Goal: Communication & Community: Connect with others

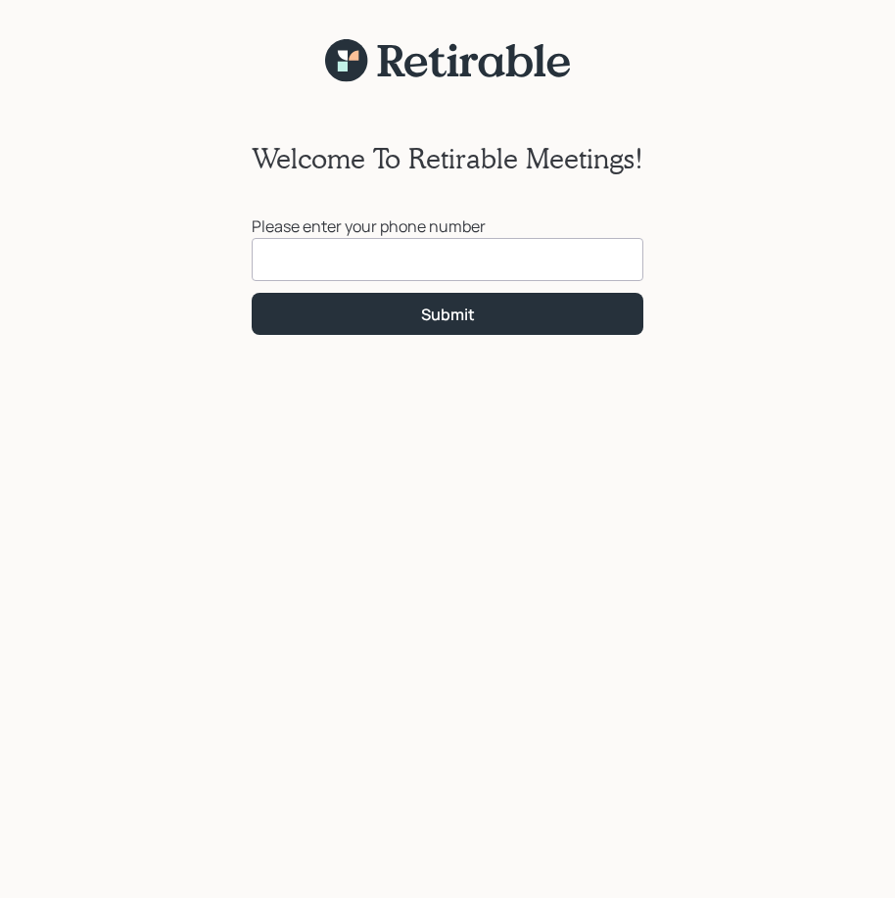
click at [318, 267] on input at bounding box center [448, 259] width 392 height 43
type input "[PHONE_NUMBER]"
click button "Submit" at bounding box center [448, 314] width 392 height 42
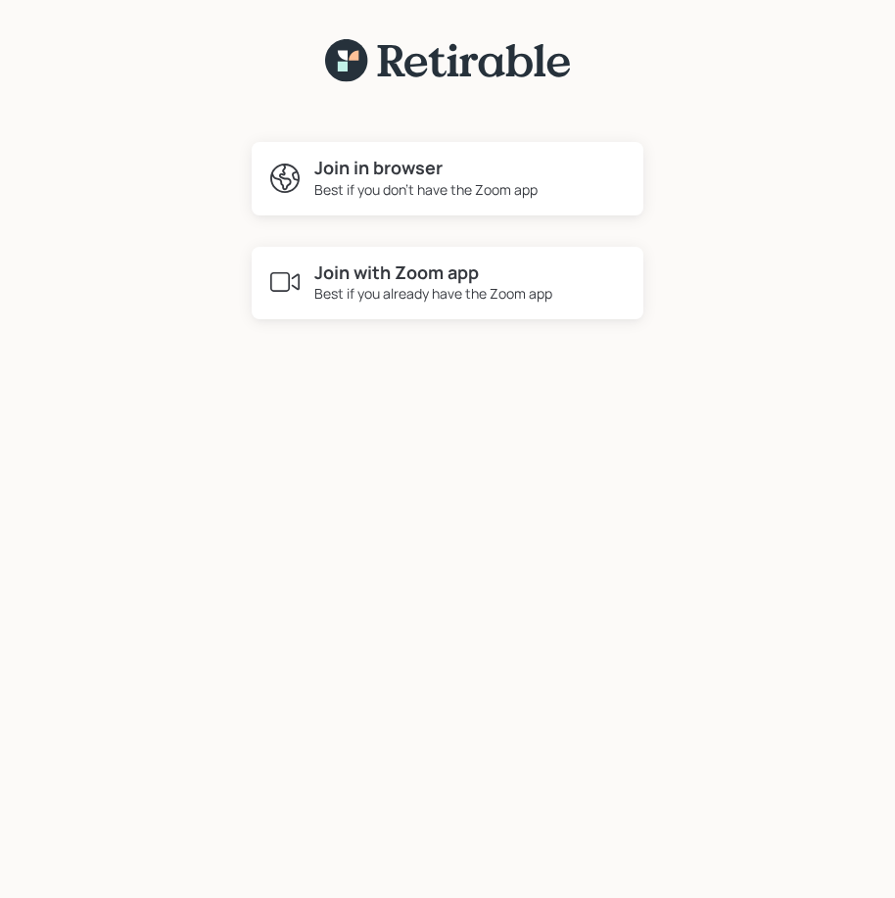
click at [407, 202] on div "Join in browser Best if you don't have the Zoom app" at bounding box center [448, 178] width 392 height 73
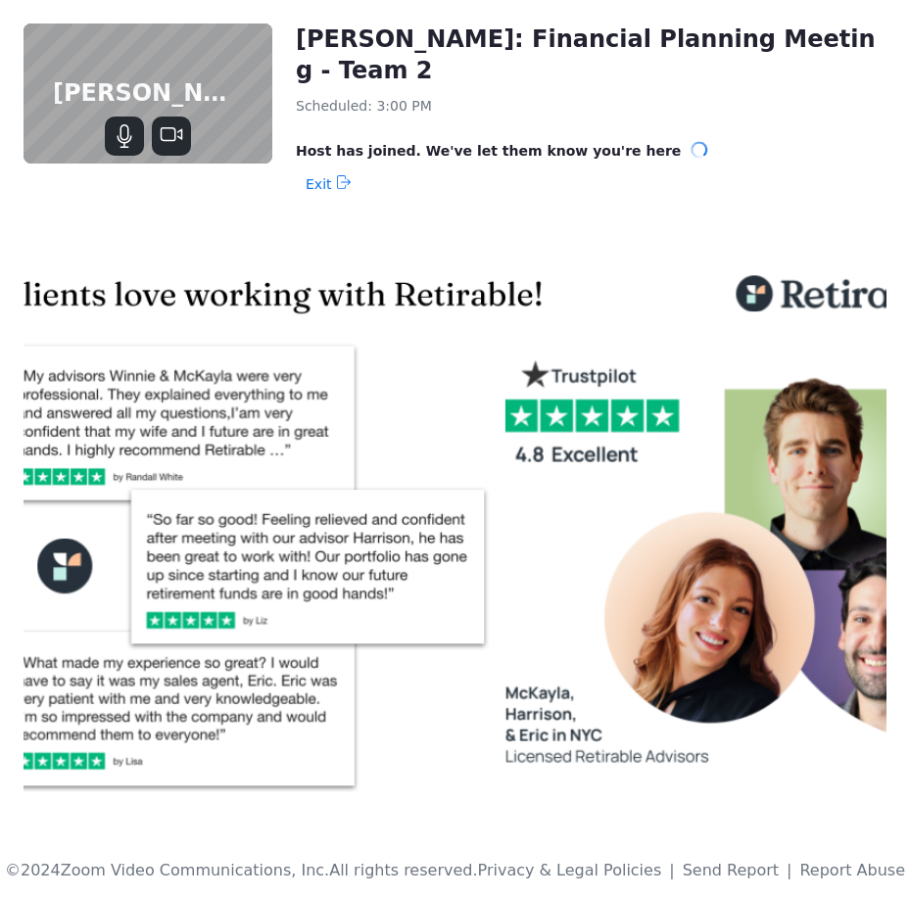
click at [595, 141] on span "Host has joined. We've let them know you're here" at bounding box center [488, 151] width 385 height 20
click at [692, 141] on icon at bounding box center [700, 149] width 17 height 17
click at [127, 138] on icon "Mute" at bounding box center [124, 132] width 9 height 17
click at [127, 138] on icon "Unmute" at bounding box center [125, 136] width 15 height 24
click at [176, 134] on icon "Stop Video" at bounding box center [172, 136] width 24 height 24
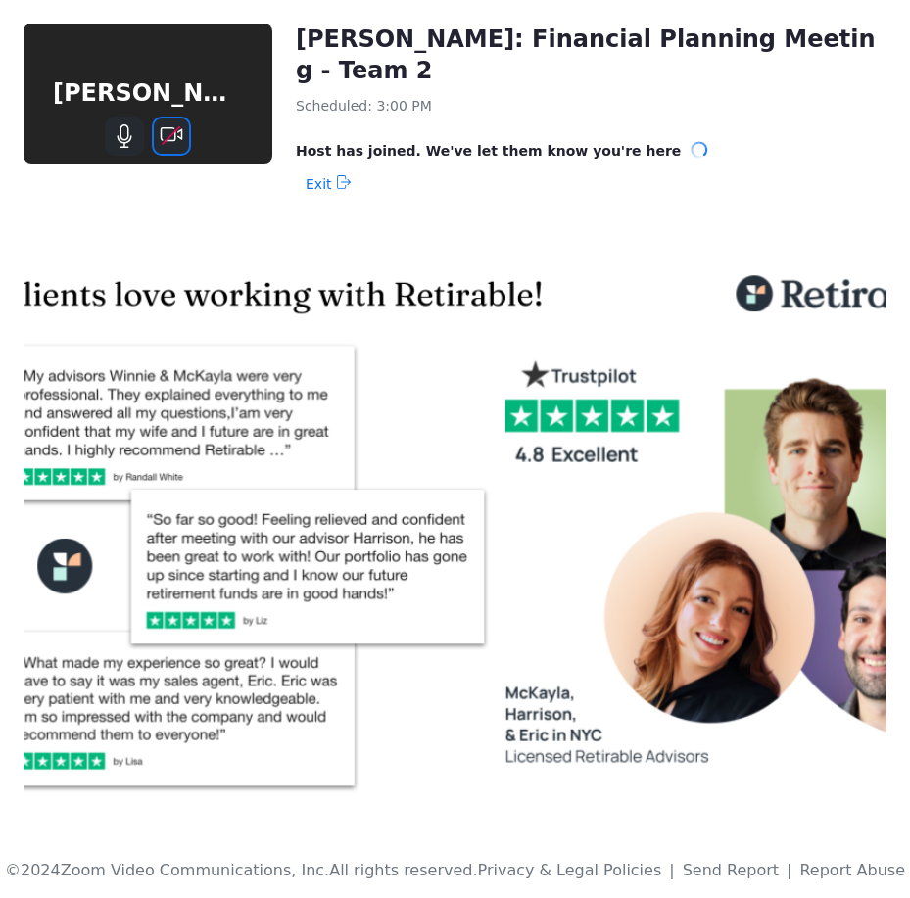
click at [175, 134] on icon "Start Video" at bounding box center [172, 134] width 23 height 14
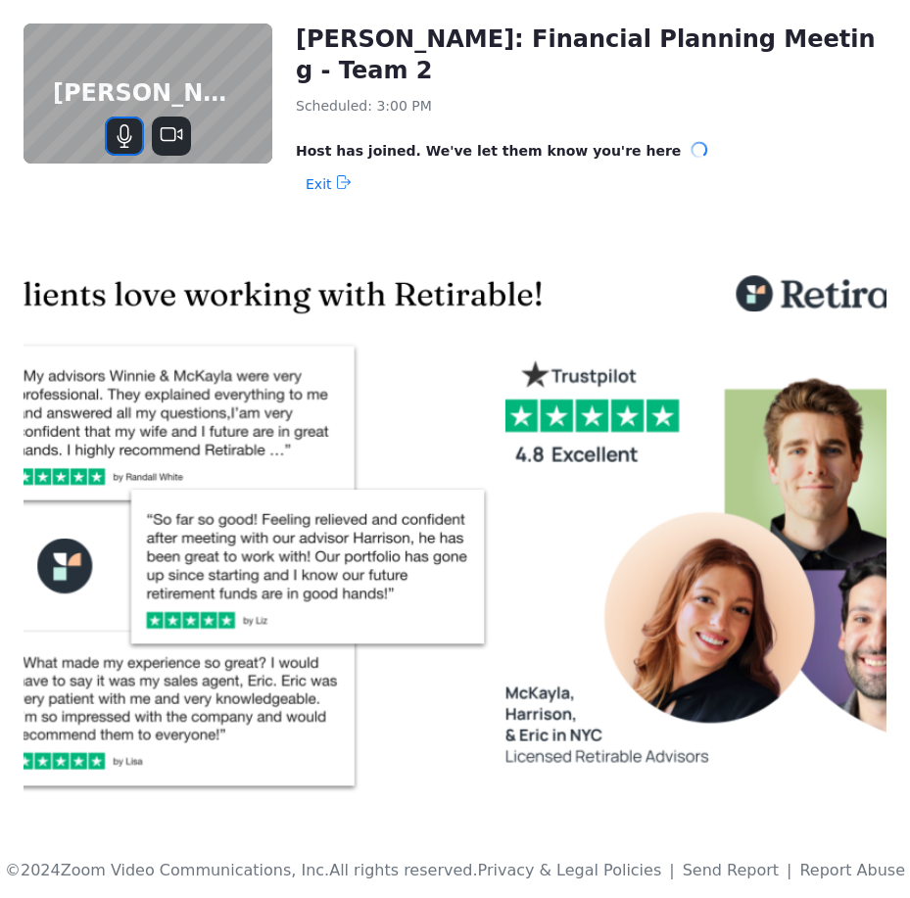
click at [124, 136] on icon "Mute" at bounding box center [125, 136] width 24 height 24
click at [124, 136] on icon "Unmute" at bounding box center [124, 135] width 17 height 17
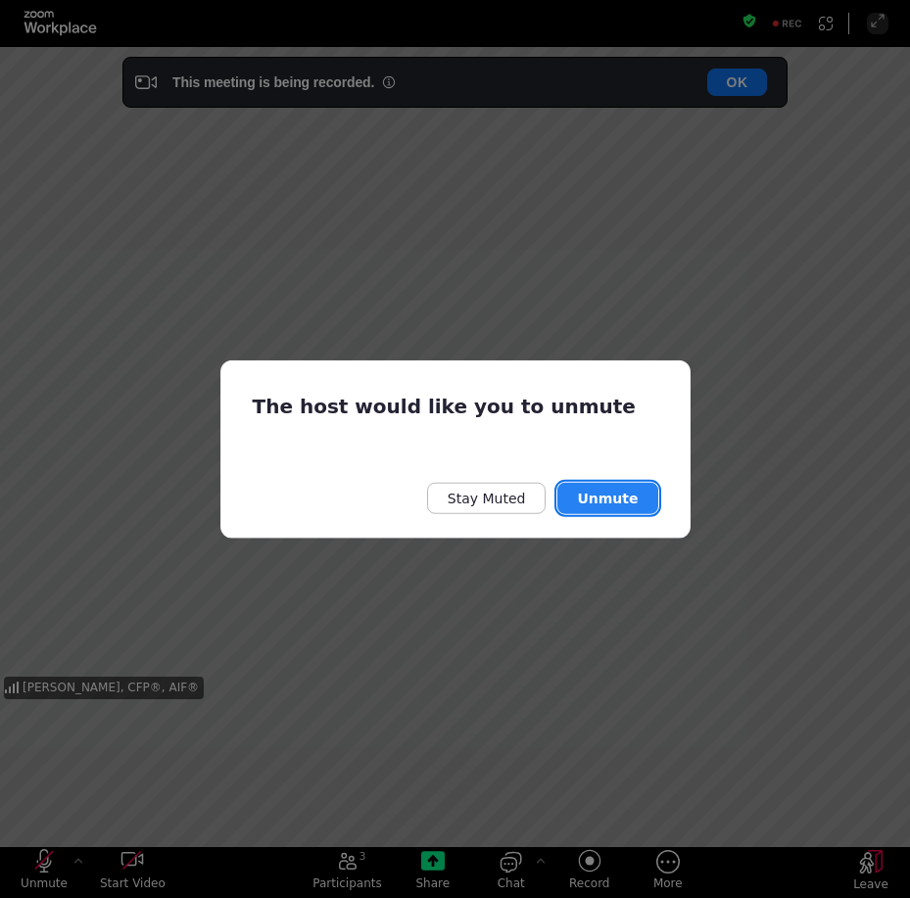
click at [607, 503] on button "Unmute" at bounding box center [607, 498] width 100 height 31
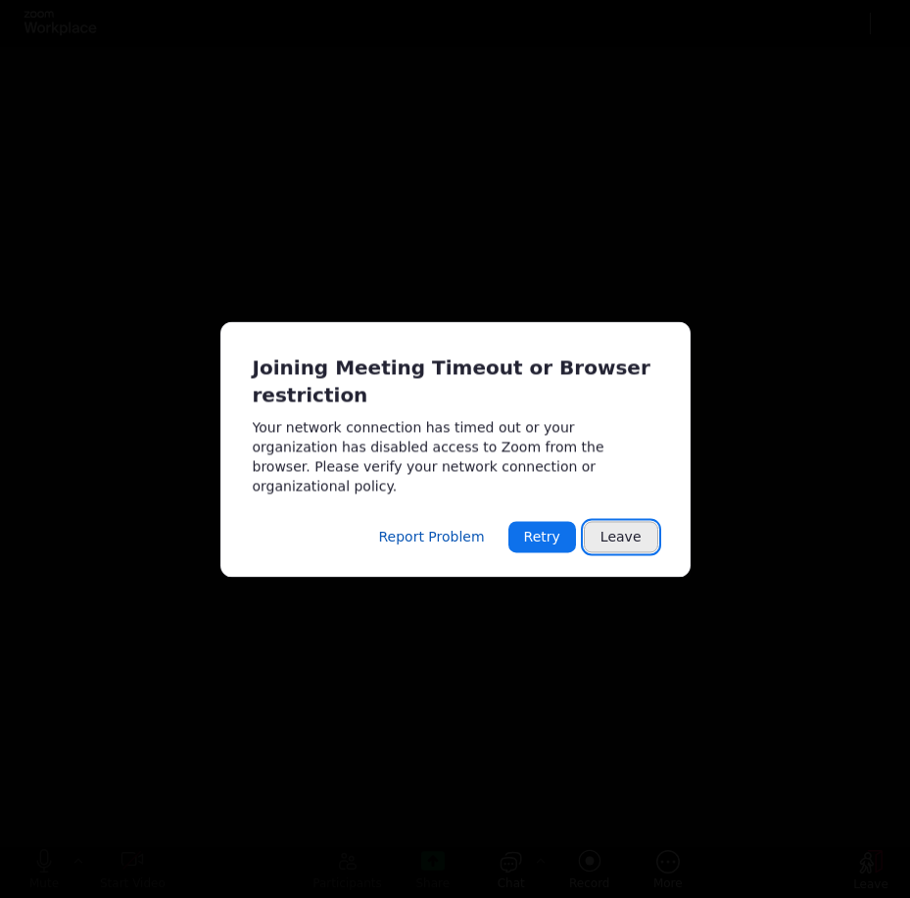
click at [614, 542] on button "Leave" at bounding box center [621, 536] width 74 height 31
